Goal: Task Accomplishment & Management: Complete application form

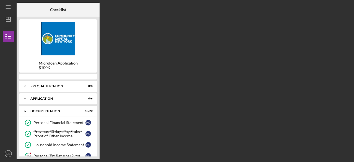
scroll to position [47, 0]
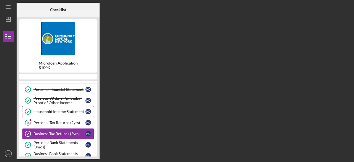
scroll to position [47, 0]
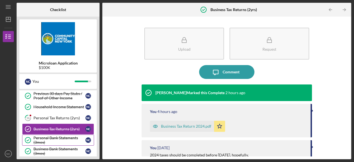
click at [61, 136] on div "Personal Bank Statements (3mos)" at bounding box center [60, 140] width 52 height 9
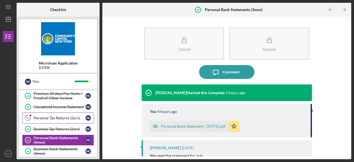
click at [57, 117] on div "Personal Tax Returns (2yrs)" at bounding box center [60, 118] width 52 height 4
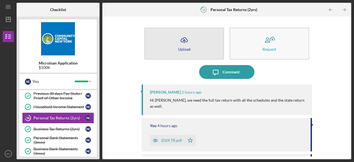
click at [184, 48] on div "Upload" at bounding box center [184, 49] width 12 height 4
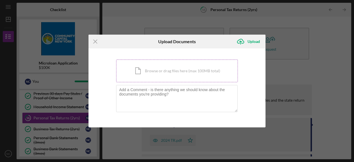
click at [156, 71] on div "Icon/Document Browse or drag files here (max 100MB total) Tap to choose files o…" at bounding box center [177, 71] width 122 height 23
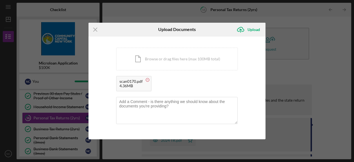
click at [147, 81] on circle at bounding box center [147, 79] width 3 height 3
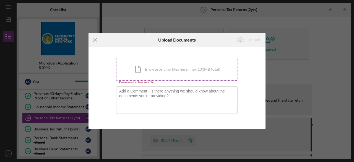
click at [139, 67] on div "Icon/Document Browse or drag files here (max 100MB total) Tap to choose files o…" at bounding box center [177, 69] width 122 height 23
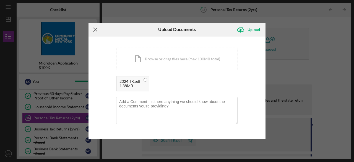
click at [99, 31] on icon "Icon/Menu Close" at bounding box center [96, 30] width 14 height 14
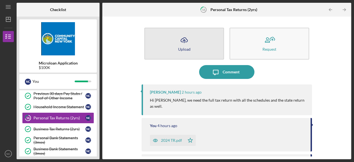
click at [194, 48] on button "Icon/Upload Upload" at bounding box center [185, 44] width 80 height 32
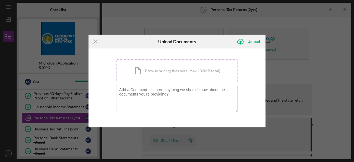
click at [154, 71] on div "Icon/Document Browse or drag files here (max 100MB total) Tap to choose files o…" at bounding box center [177, 71] width 122 height 23
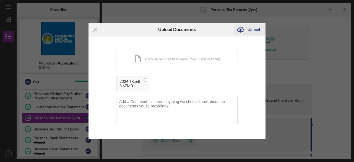
click at [250, 28] on div "Upload" at bounding box center [254, 29] width 12 height 11
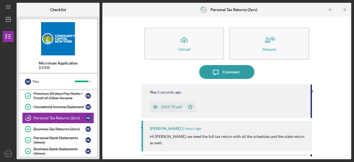
click at [310, 99] on div "You 5 seconds ago 2024 TR.pdf Icon/Star" at bounding box center [227, 101] width 171 height 34
drag, startPoint x: 310, startPoint y: 99, endPoint x: 310, endPoint y: 111, distance: 12.2
click at [310, 111] on div "You 6 seconds ago 2024 TR.pdf Icon/Star" at bounding box center [227, 101] width 171 height 34
drag, startPoint x: 310, startPoint y: 109, endPoint x: 310, endPoint y: 125, distance: 16.6
click at [310, 125] on div "You 7 seconds ago 2024 TR.pdf Icon/Star Lisbel Rosario 2 hours ago Hi Nadia, we…" at bounding box center [227, 117] width 171 height 66
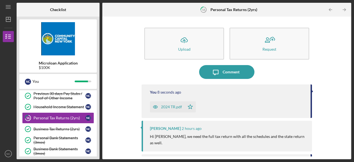
click at [57, 95] on div "Previous 30 days Pay Stubs / Proof of Other Income" at bounding box center [60, 95] width 52 height 9
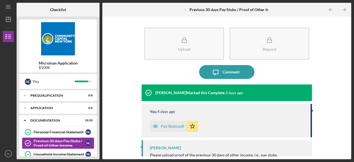
scroll to position [11, 0]
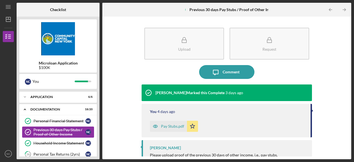
click at [57, 95] on div "Icon/Expander Application 6 / 6" at bounding box center [58, 96] width 78 height 11
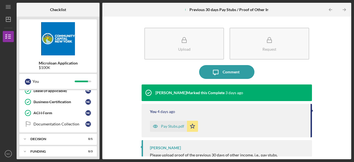
scroll to position [299, 0]
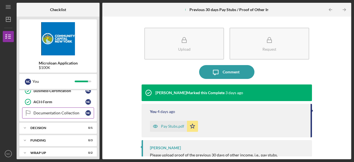
click at [53, 107] on link "Documentation Collection Documentation Collection N C" at bounding box center [58, 112] width 72 height 11
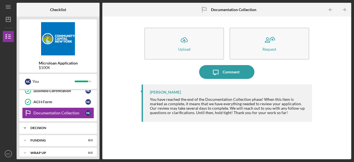
click at [43, 126] on div "Decision" at bounding box center [60, 127] width 60 height 3
